Goal: Find specific page/section: Find specific page/section

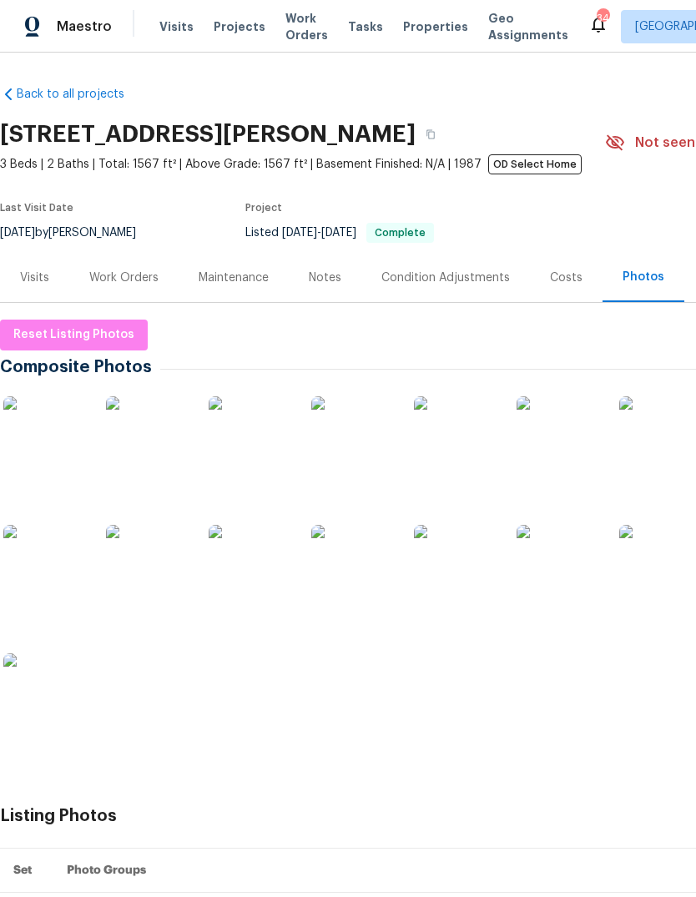
click at [93, 103] on link "Back to all projects" at bounding box center [80, 94] width 160 height 17
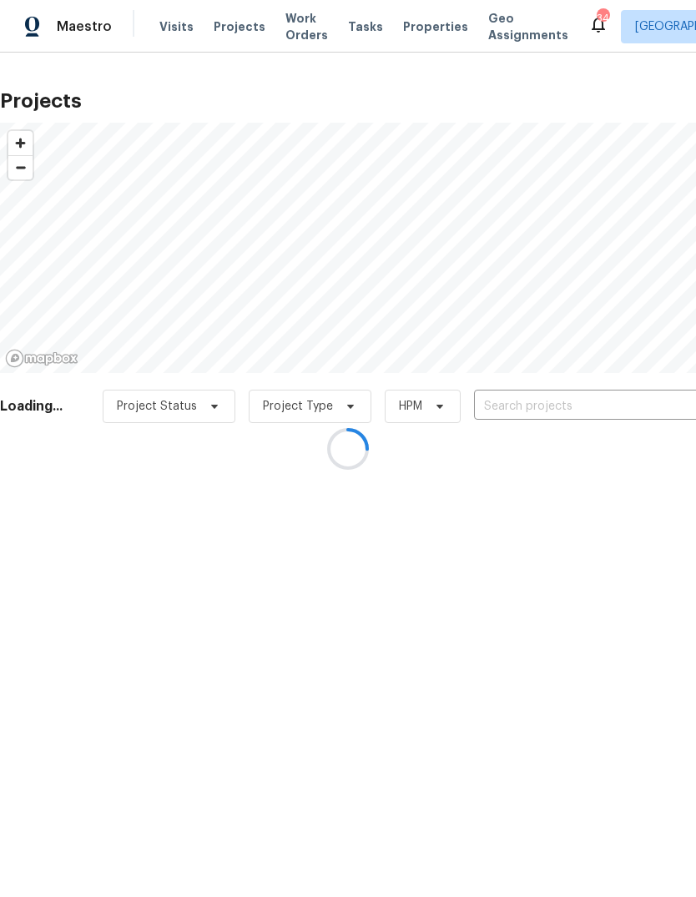
click at [587, 427] on div at bounding box center [348, 448] width 696 height 897
click at [599, 422] on div at bounding box center [348, 448] width 696 height 897
click at [614, 421] on div at bounding box center [348, 448] width 696 height 897
click at [612, 409] on div at bounding box center [348, 448] width 696 height 897
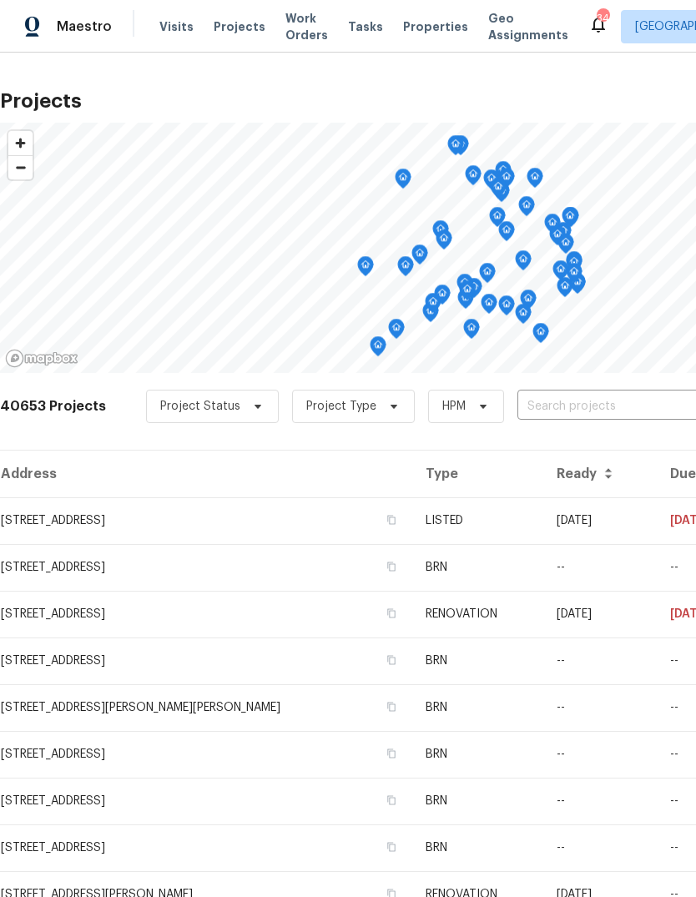
click at [583, 406] on div "40653 Projects Project Status Project Type HPM ​" at bounding box center [471, 416] width 943 height 67
click at [582, 405] on div "40653 Projects Project Status Project Type HPM ​" at bounding box center [471, 416] width 943 height 67
click at [632, 420] on input "text" at bounding box center [613, 407] width 191 height 26
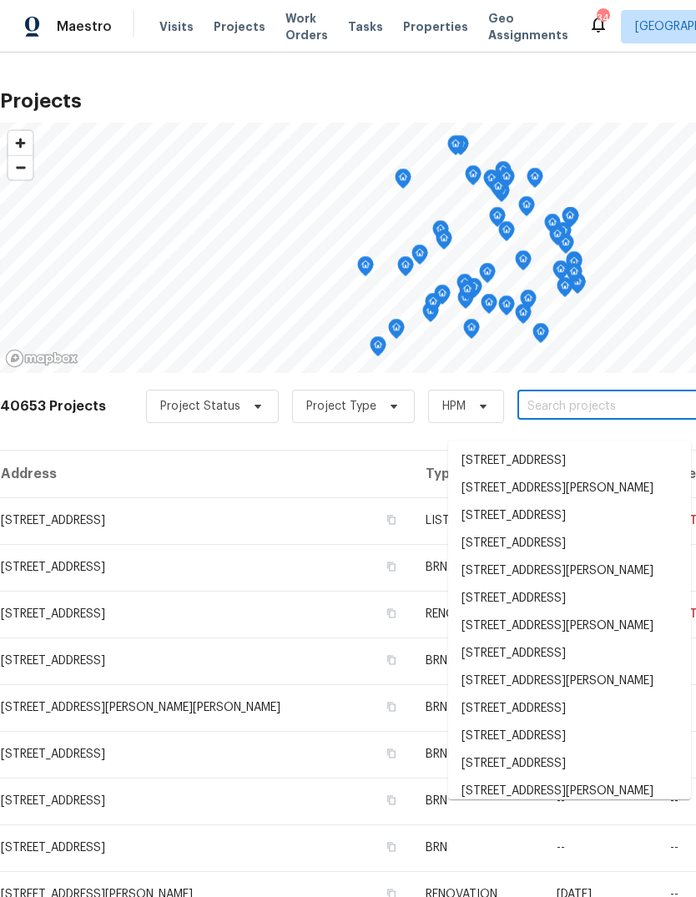
click at [632, 420] on input "text" at bounding box center [613, 407] width 191 height 26
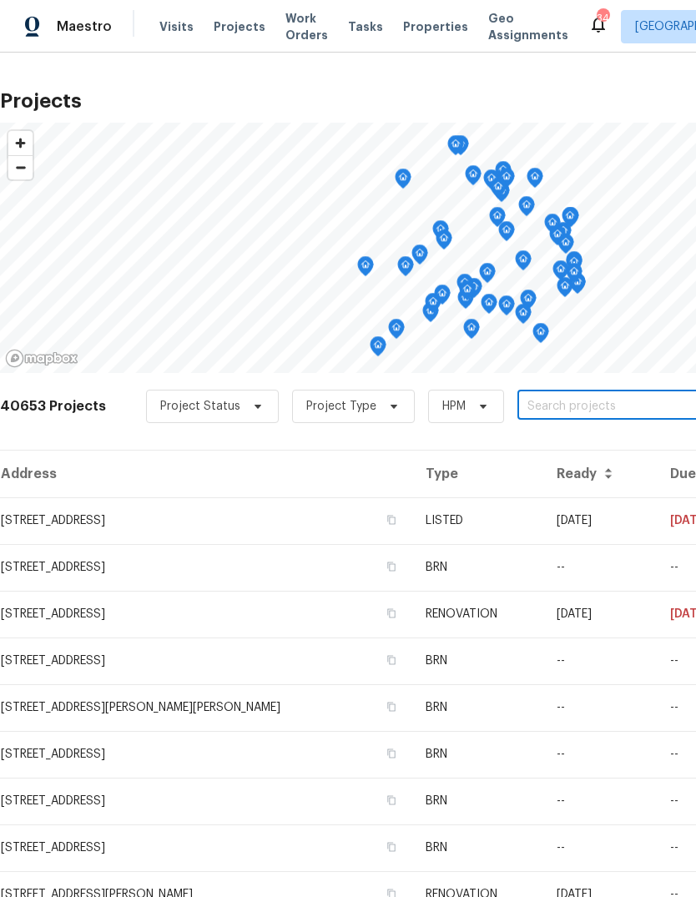
paste input "[STREET_ADDRESS]"
type input "[STREET_ADDRESS]"
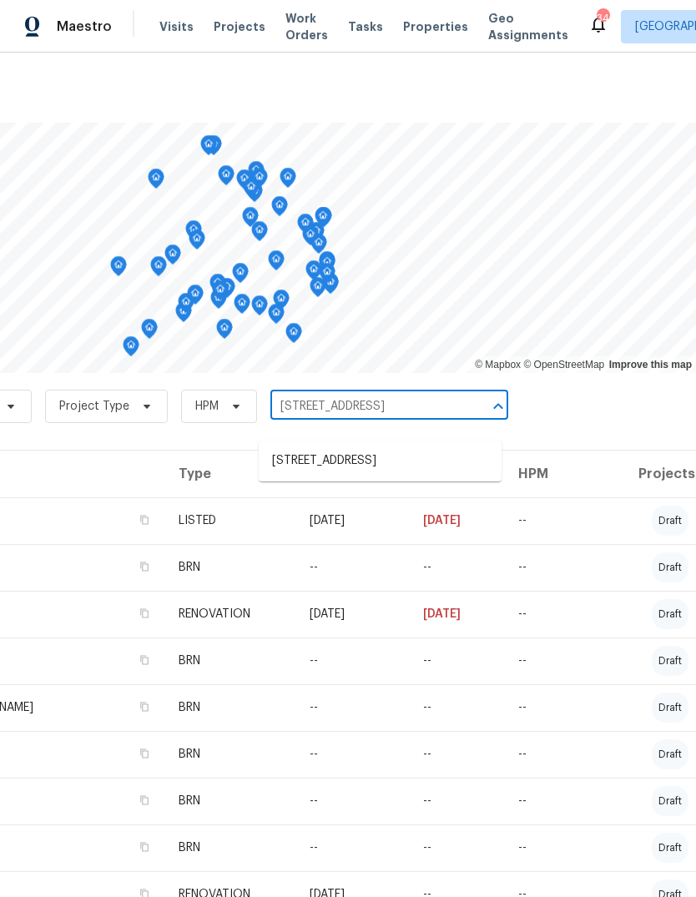
click at [397, 461] on li "[STREET_ADDRESS]" at bounding box center [380, 461] width 243 height 28
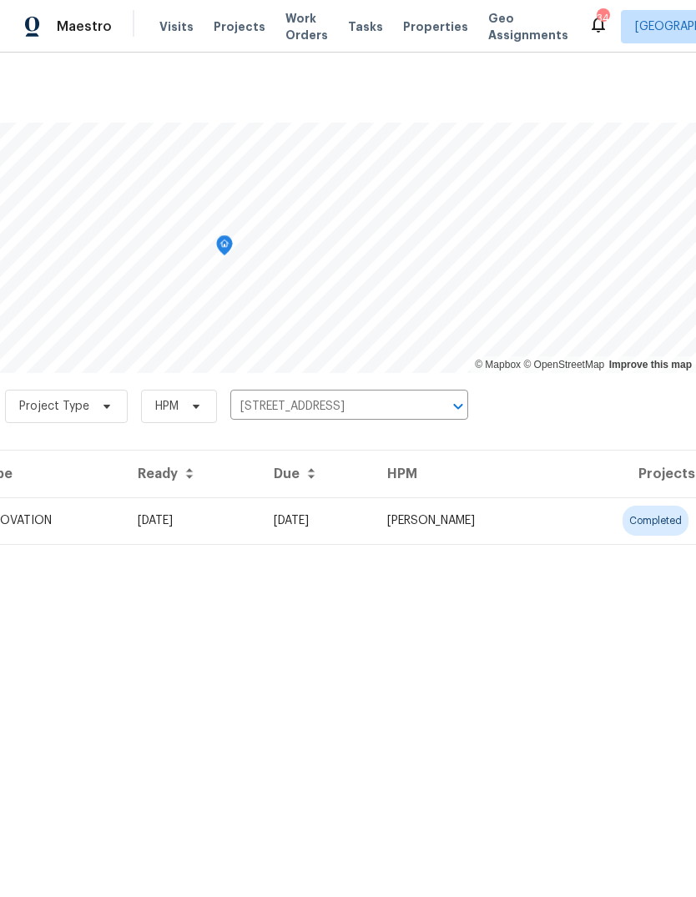
click at [95, 534] on td "RENOVATION" at bounding box center [46, 521] width 158 height 47
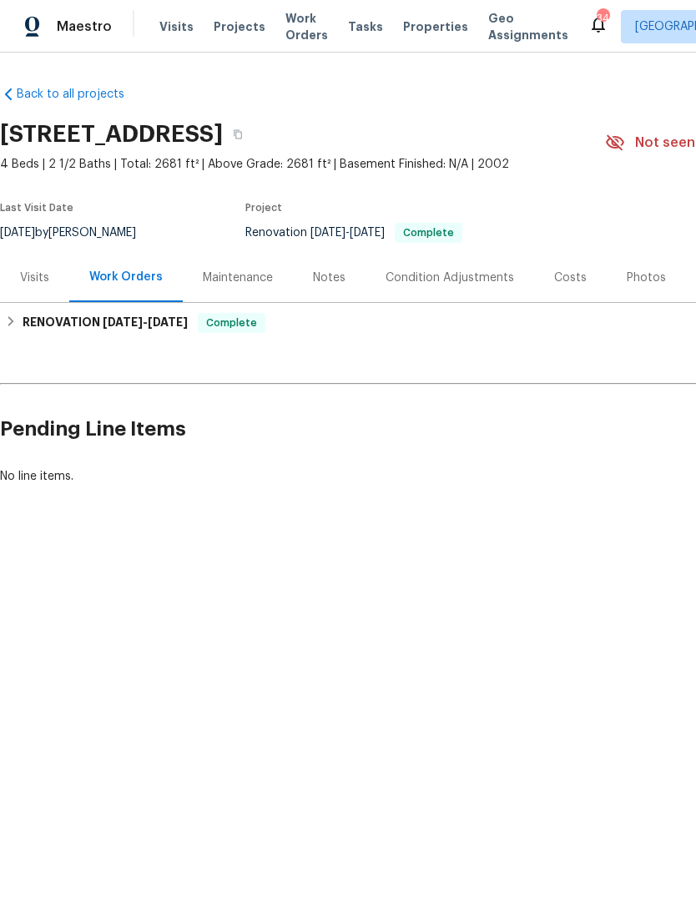
click at [639, 286] on div "Photos" at bounding box center [646, 278] width 39 height 17
